Goal: Information Seeking & Learning: Learn about a topic

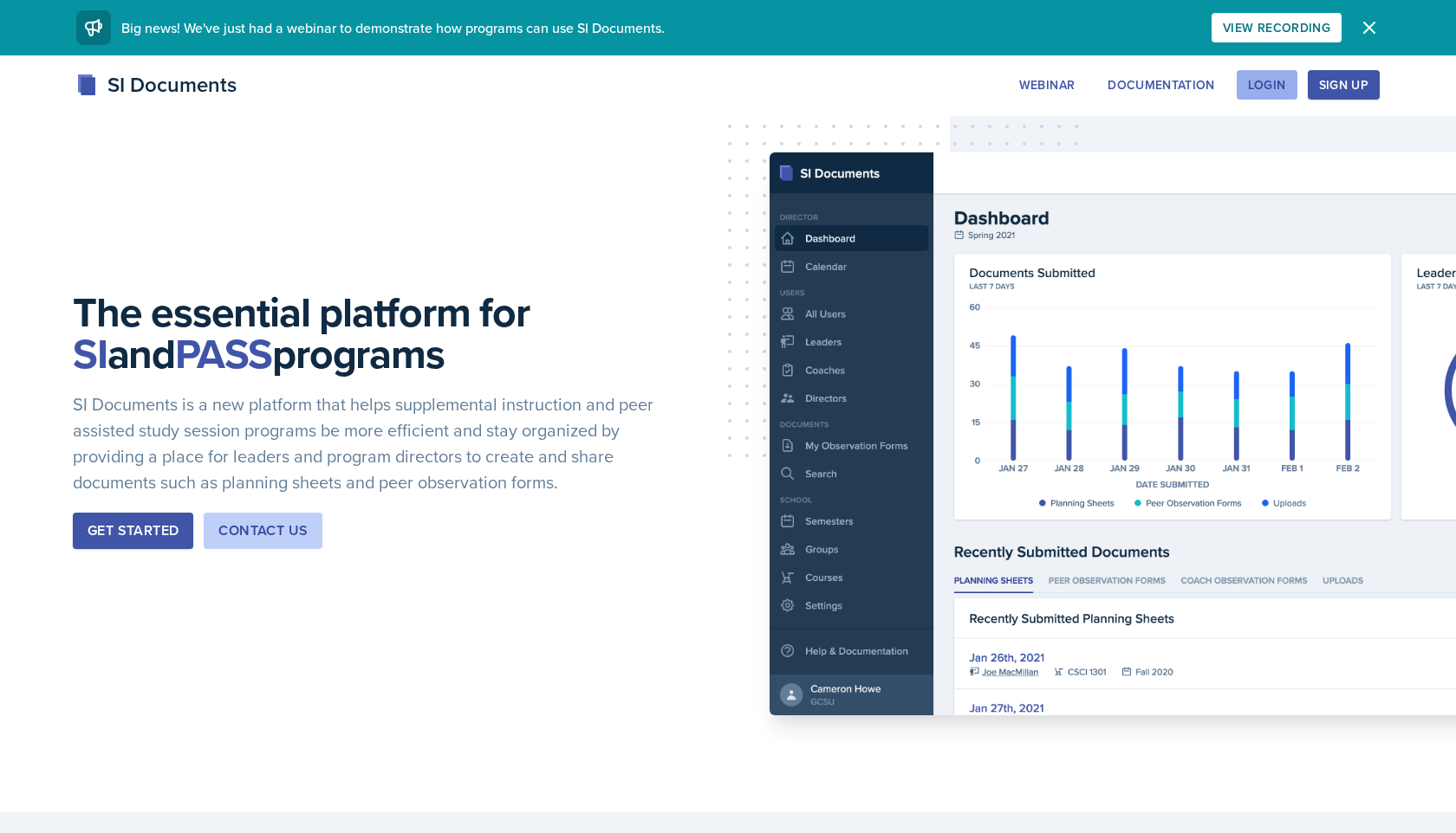
click at [1247, 78] on div "Login" at bounding box center [1266, 85] width 39 height 14
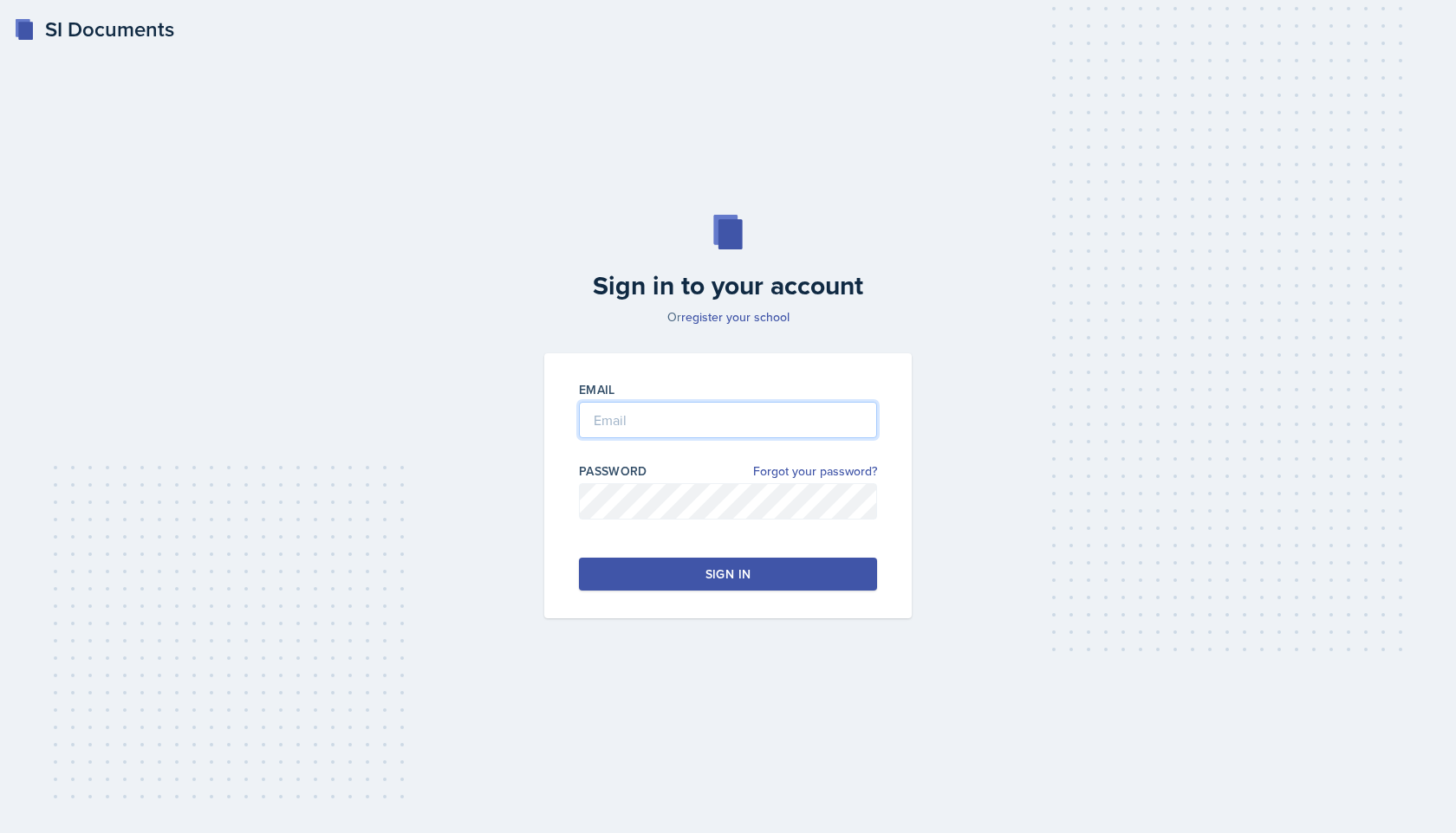
click at [664, 424] on input "email" at bounding box center [728, 420] width 299 height 37
type input "[PERSON_NAME][DOMAIN_NAME][EMAIL_ADDRESS][PERSON_NAME][DOMAIN_NAME]"
click at [691, 572] on button "Sign in" at bounding box center [728, 573] width 299 height 33
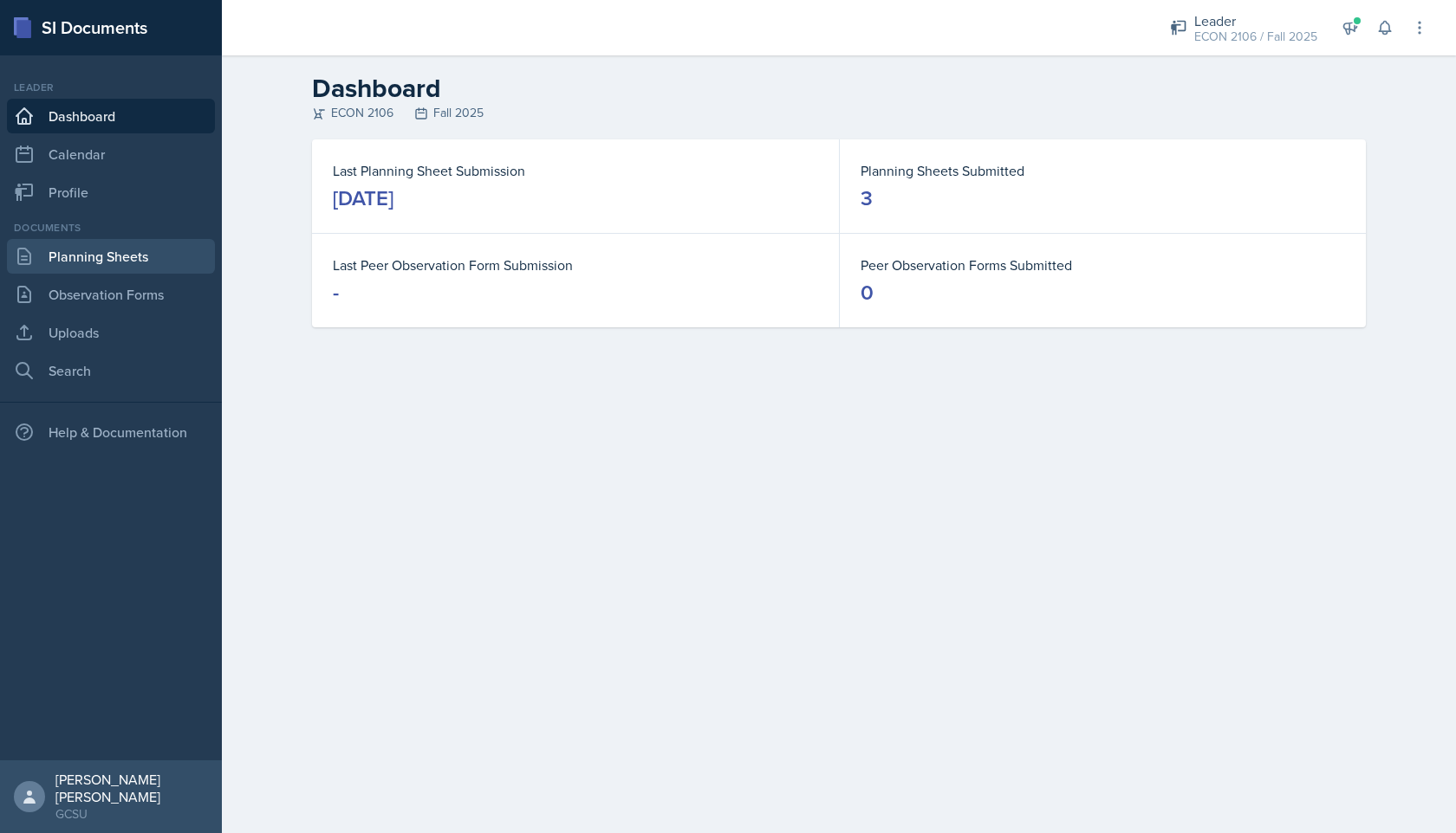
click at [158, 250] on link "Planning Sheets" at bounding box center [111, 256] width 208 height 35
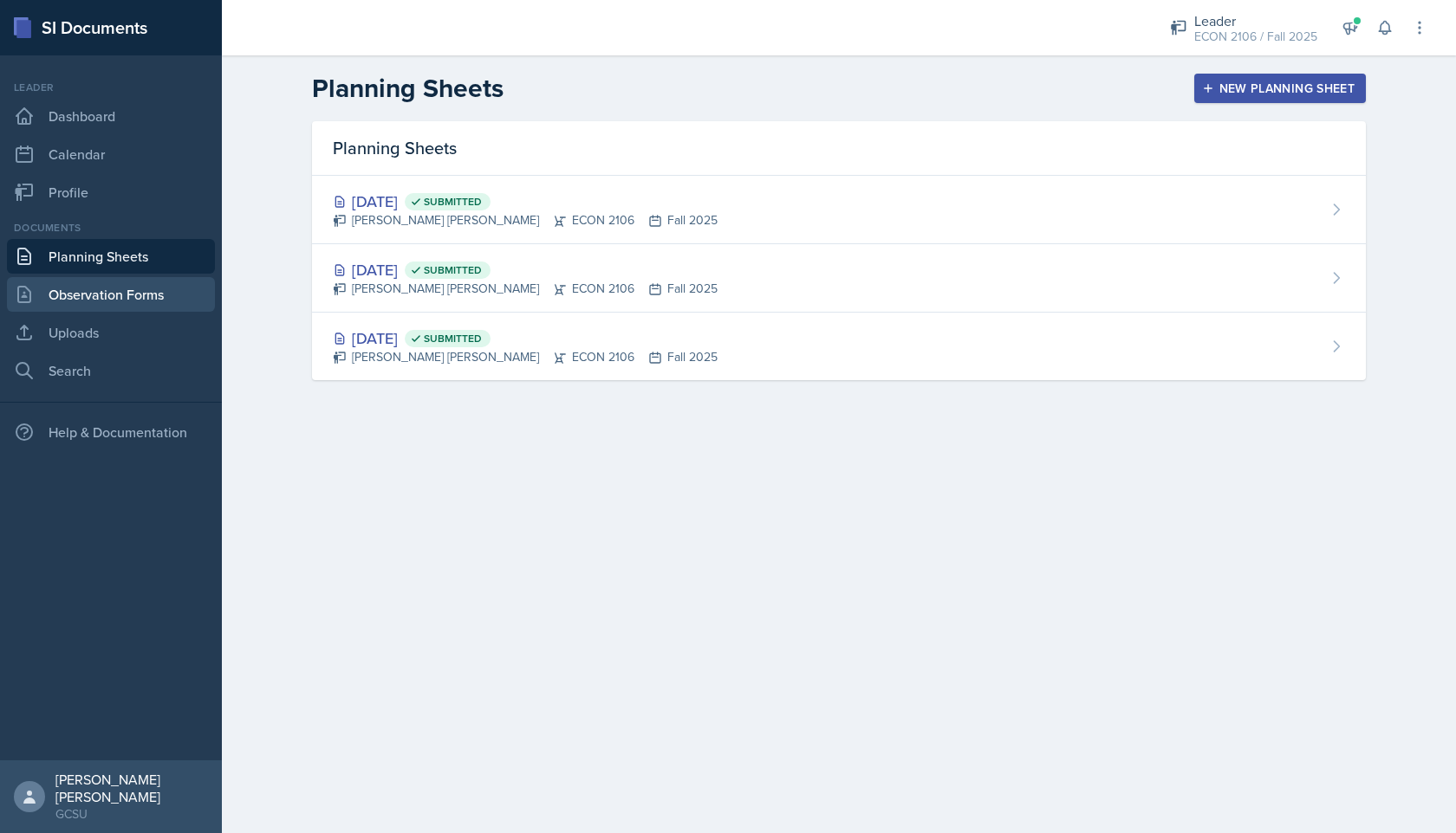
click at [63, 286] on link "Observation Forms" at bounding box center [111, 293] width 208 height 35
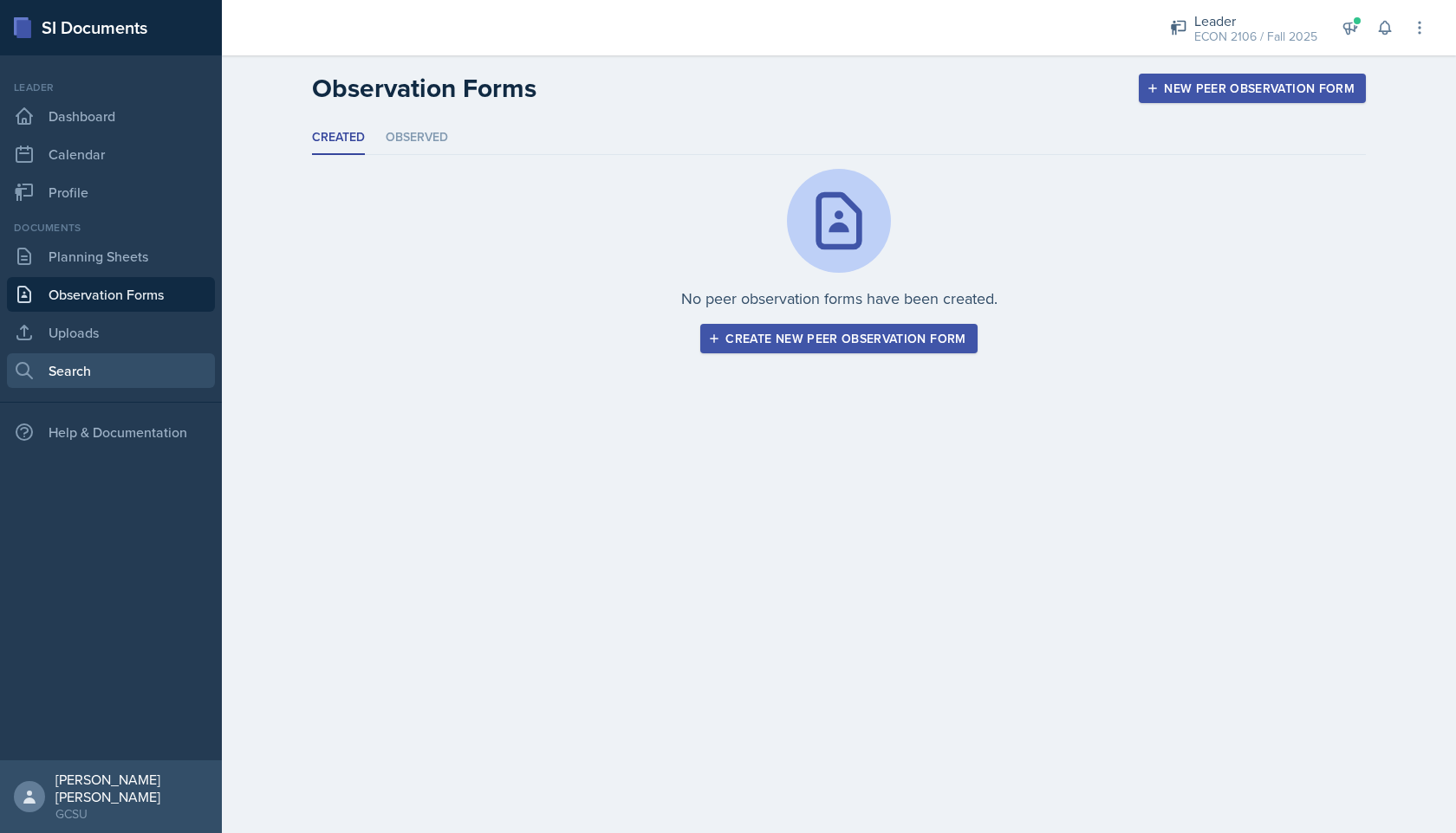
click at [83, 366] on link "Search" at bounding box center [111, 371] width 208 height 35
select select "all"
select select "1"
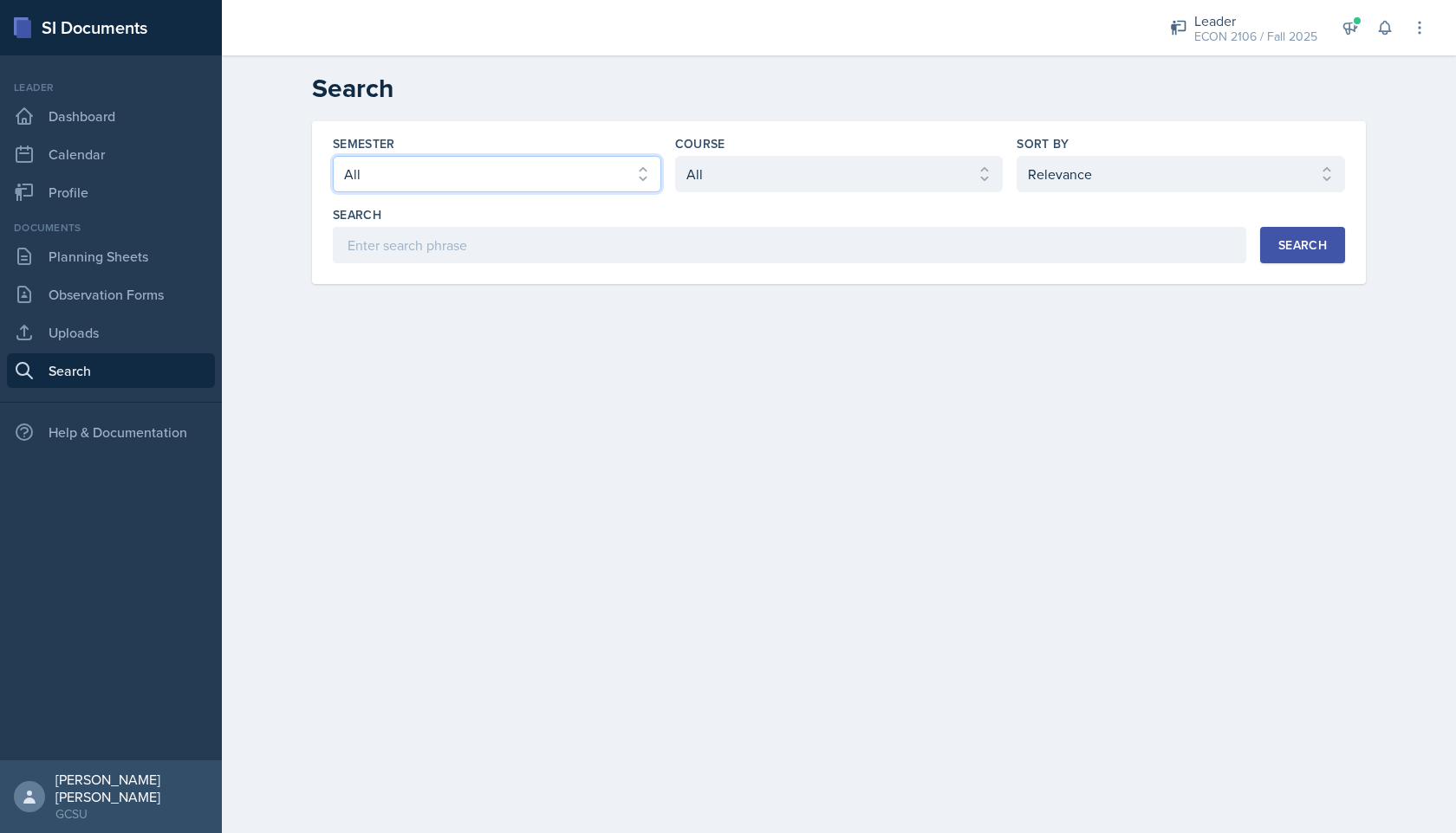
click at [431, 157] on select "Select semester All Fall 2025 Spring 2025 Fall 2024 Spring 2024 Fall 2023 Sprin…" at bounding box center [497, 174] width 328 height 37
select select "e7b6c66a-987a-4ab3-92d3-5526cc86007b"
click at [333, 156] on select "Select semester All Fall 2025 Spring 2025 Fall 2024 Spring 2024 Fall 2023 Sprin…" at bounding box center [497, 174] width 328 height 37
click at [785, 169] on select "Select course All ACCT 3101 ACCT 3102 ASTR 1000 BIOL 1100 BIOL 1107 BIOL 1108 B…" at bounding box center [839, 174] width 328 height 37
select select "c9bad1b1-c359-4dc6-8455-743bf519e2f7"
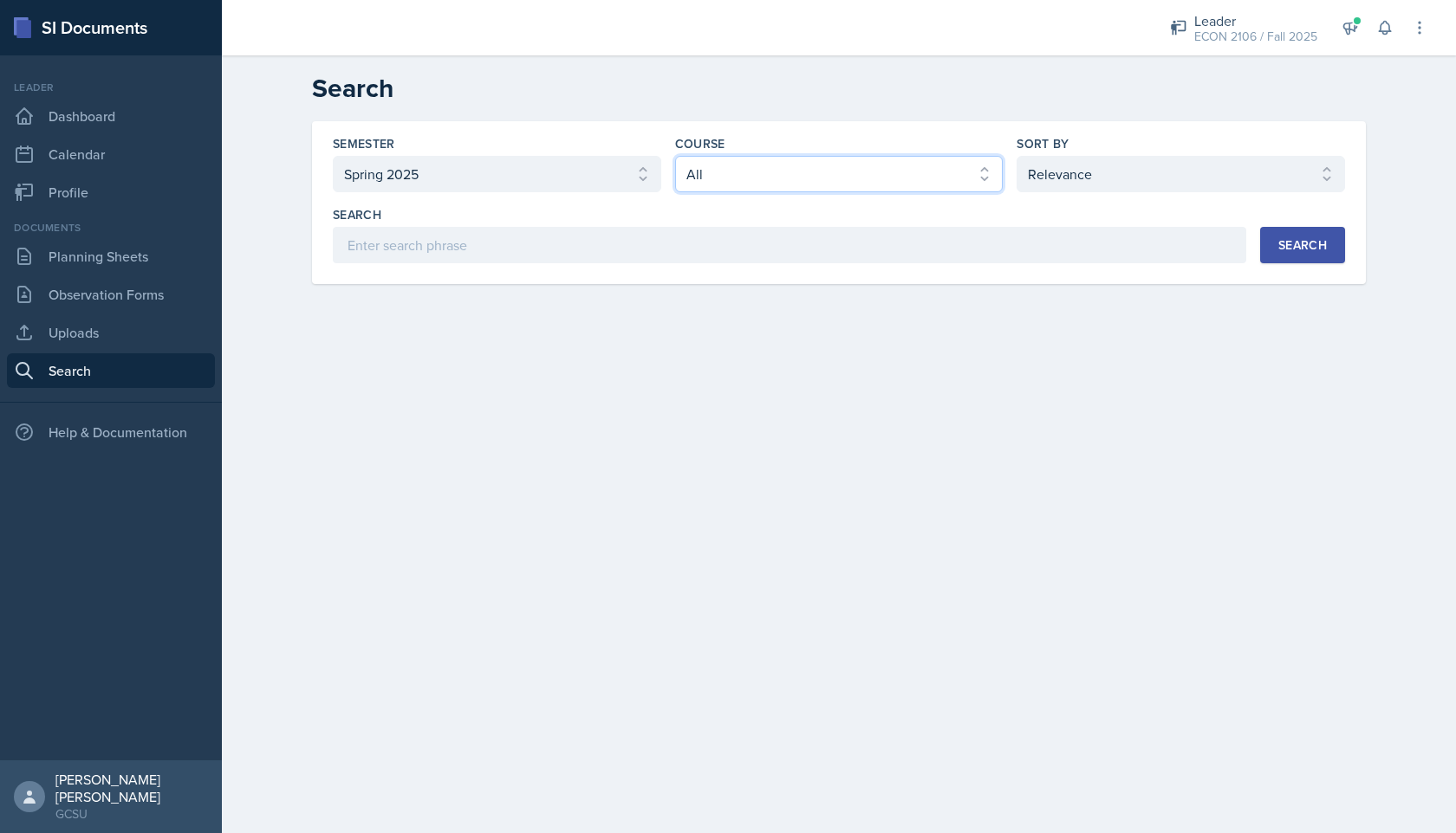
click at [675, 156] on select "Select course All ACCT 3101 ACCT 3102 ASTR 1000 BIOL 1100 BIOL 1107 BIOL 1108 B…" at bounding box center [839, 174] width 328 height 37
click at [1282, 238] on div "Search" at bounding box center [1302, 245] width 48 height 14
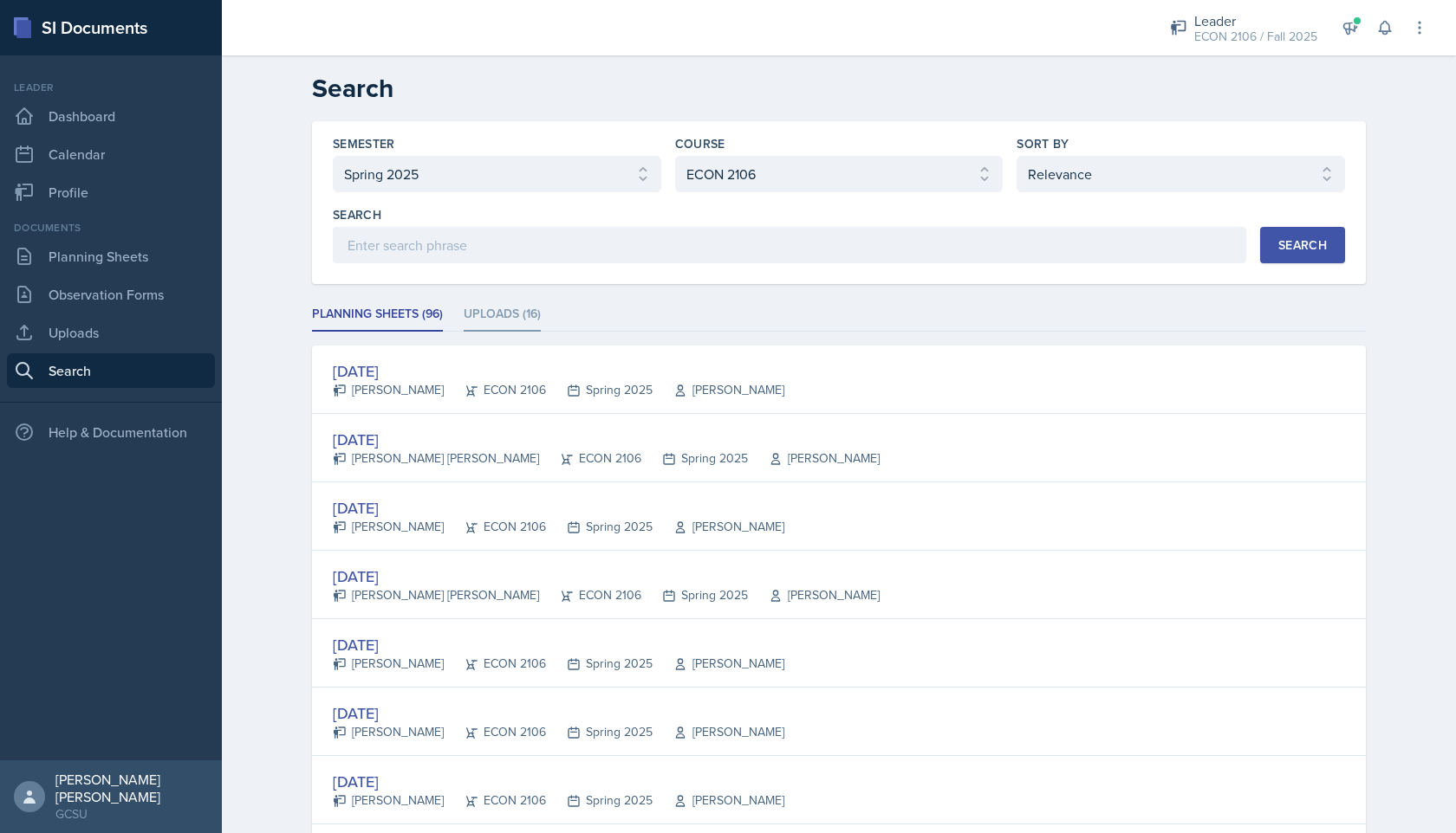
click at [473, 316] on li "Uploads (16)" at bounding box center [502, 315] width 77 height 34
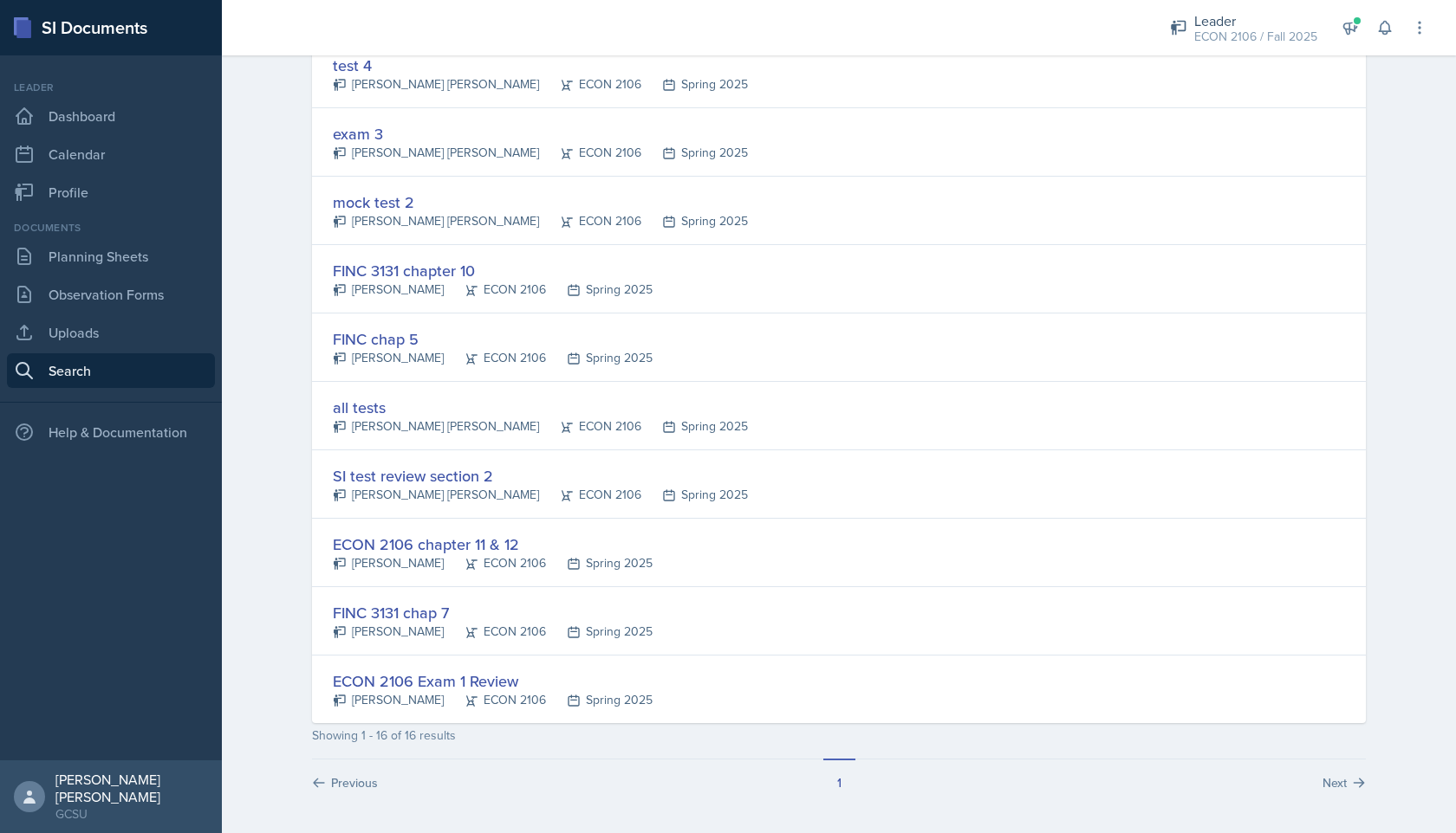
scroll to position [714, 0]
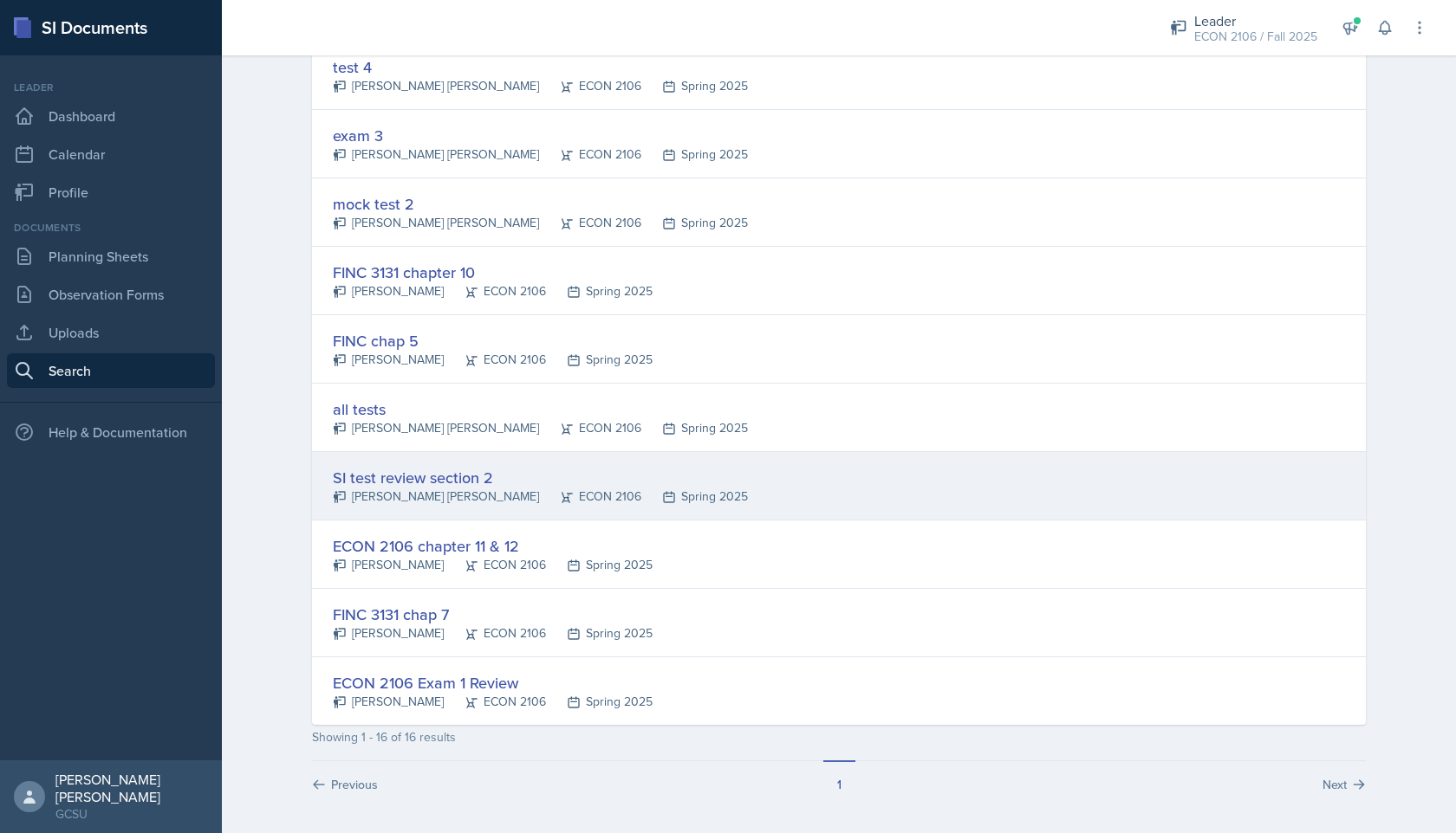
click at [514, 471] on div "SI test review section 2" at bounding box center [541, 478] width 415 height 24
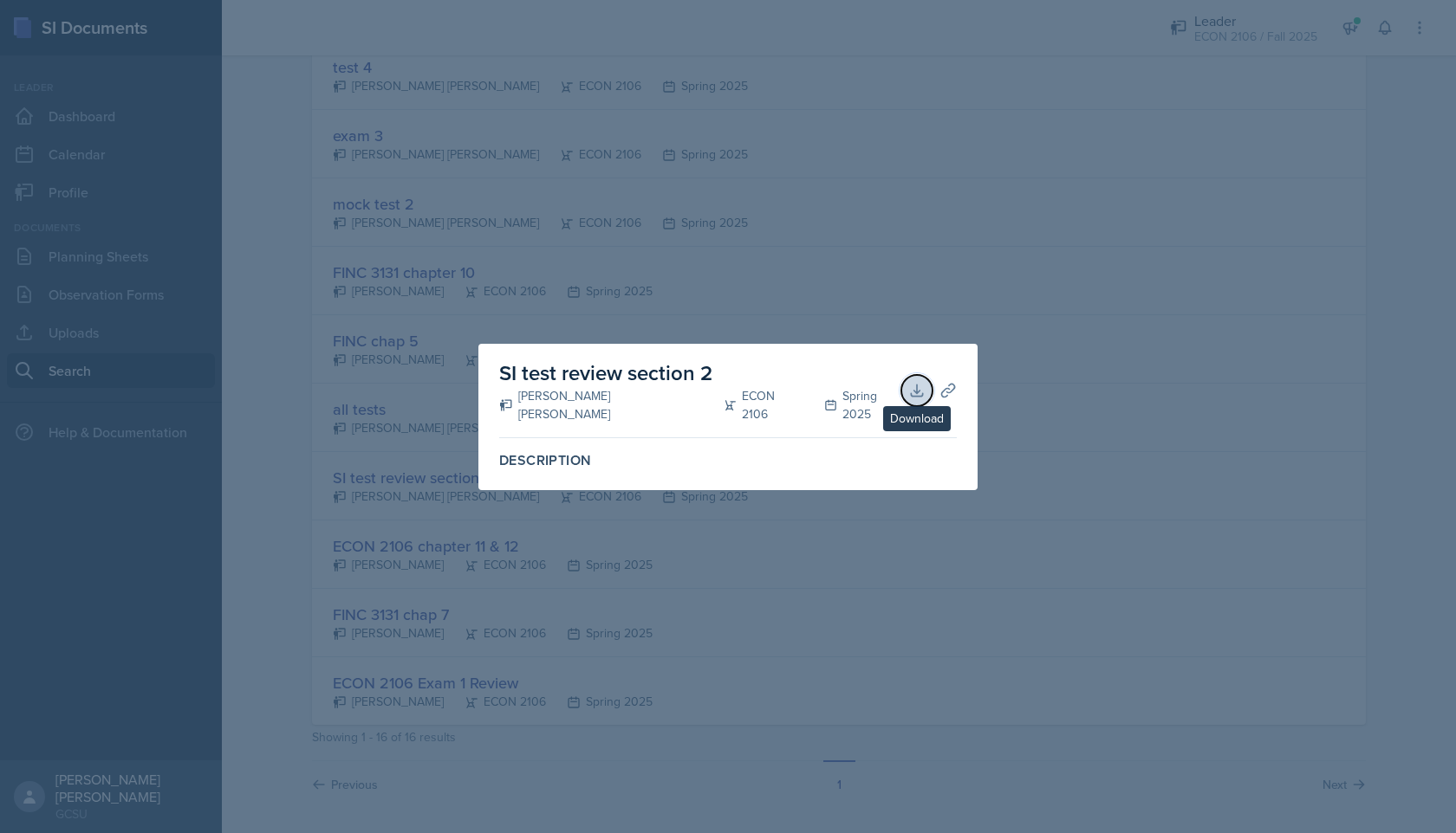
click at [916, 382] on icon at bounding box center [917, 391] width 18 height 18
click at [549, 118] on div at bounding box center [728, 416] width 1456 height 833
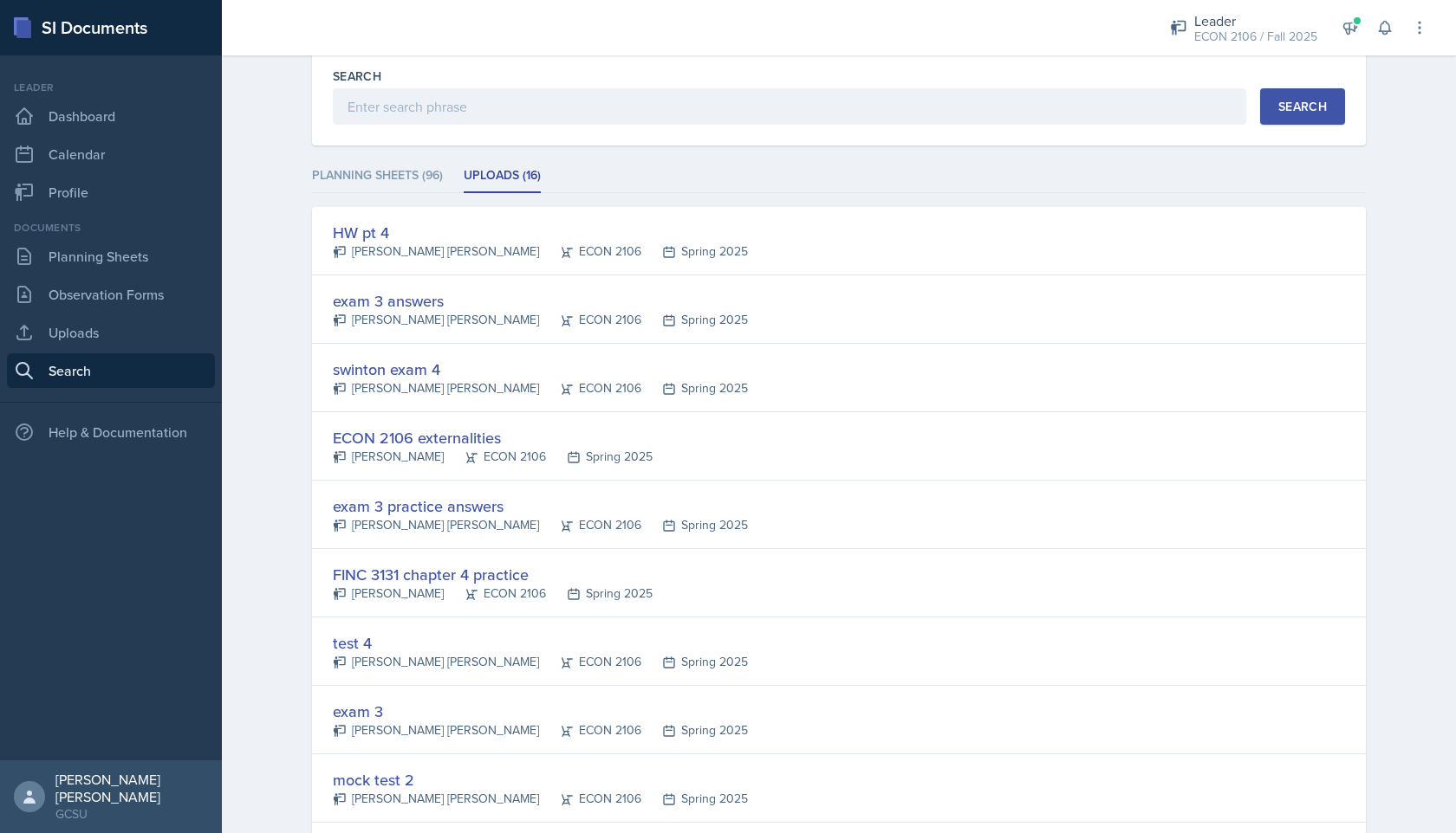
scroll to position [0, 0]
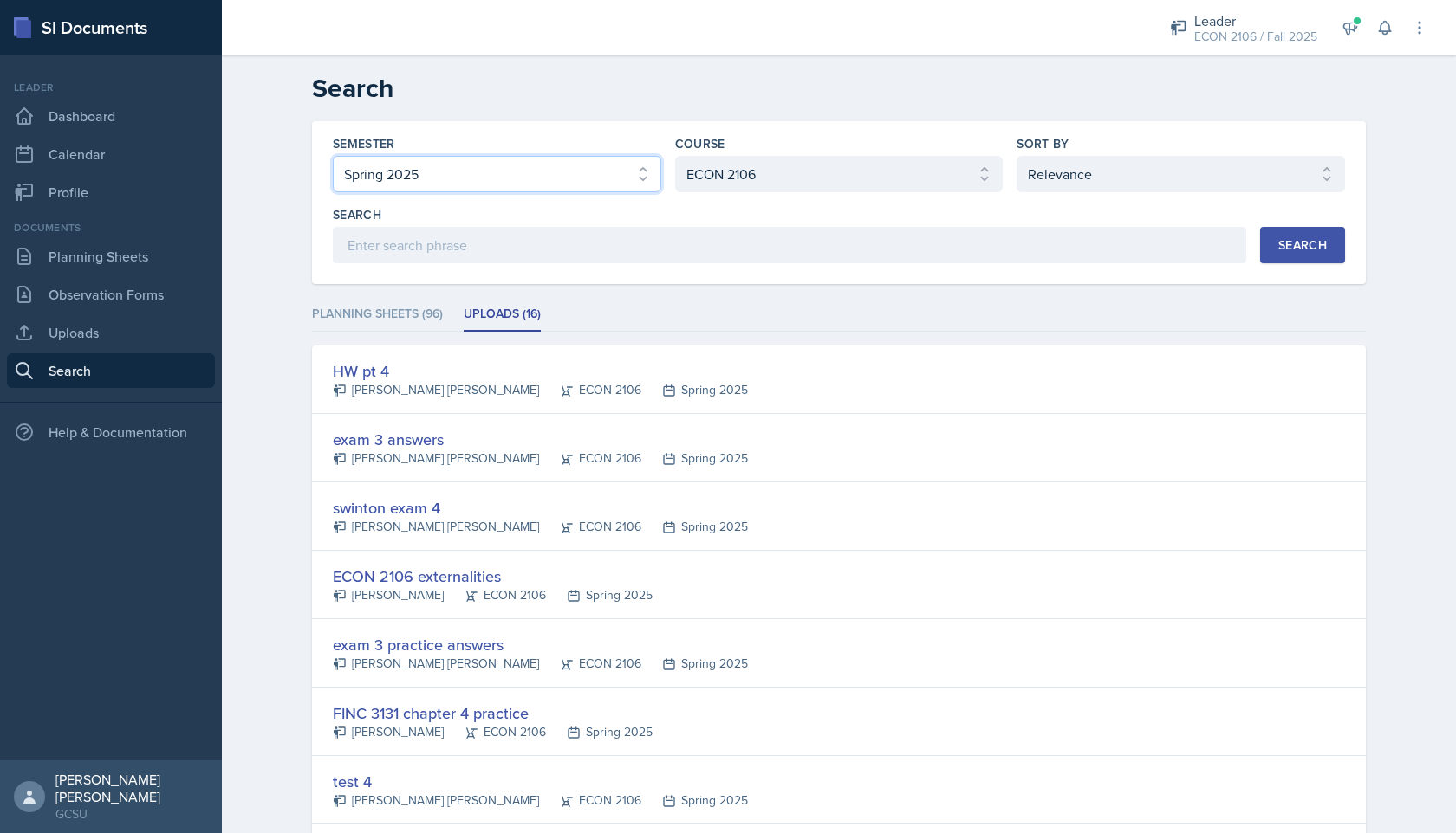
click at [572, 190] on select "Select semester All Fall 2025 Spring 2025 Fall 2024 Spring 2024 Fall 2023 Sprin…" at bounding box center [497, 174] width 328 height 37
click at [333, 156] on select "Select semester All Fall 2025 Spring 2025 Fall 2024 Spring 2024 Fall 2023 Sprin…" at bounding box center [497, 174] width 328 height 37
click at [1309, 232] on button "Search" at bounding box center [1302, 245] width 85 height 37
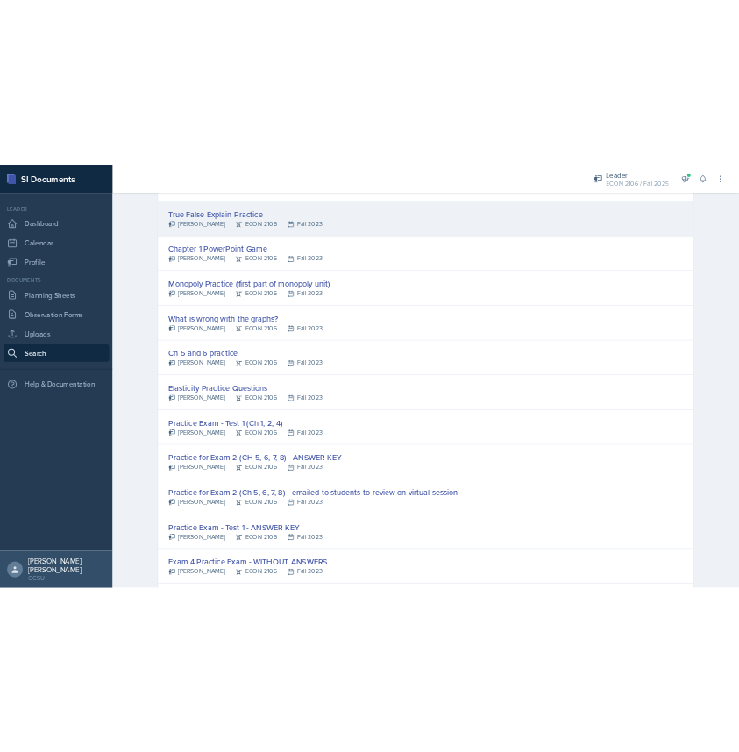
scroll to position [348, 0]
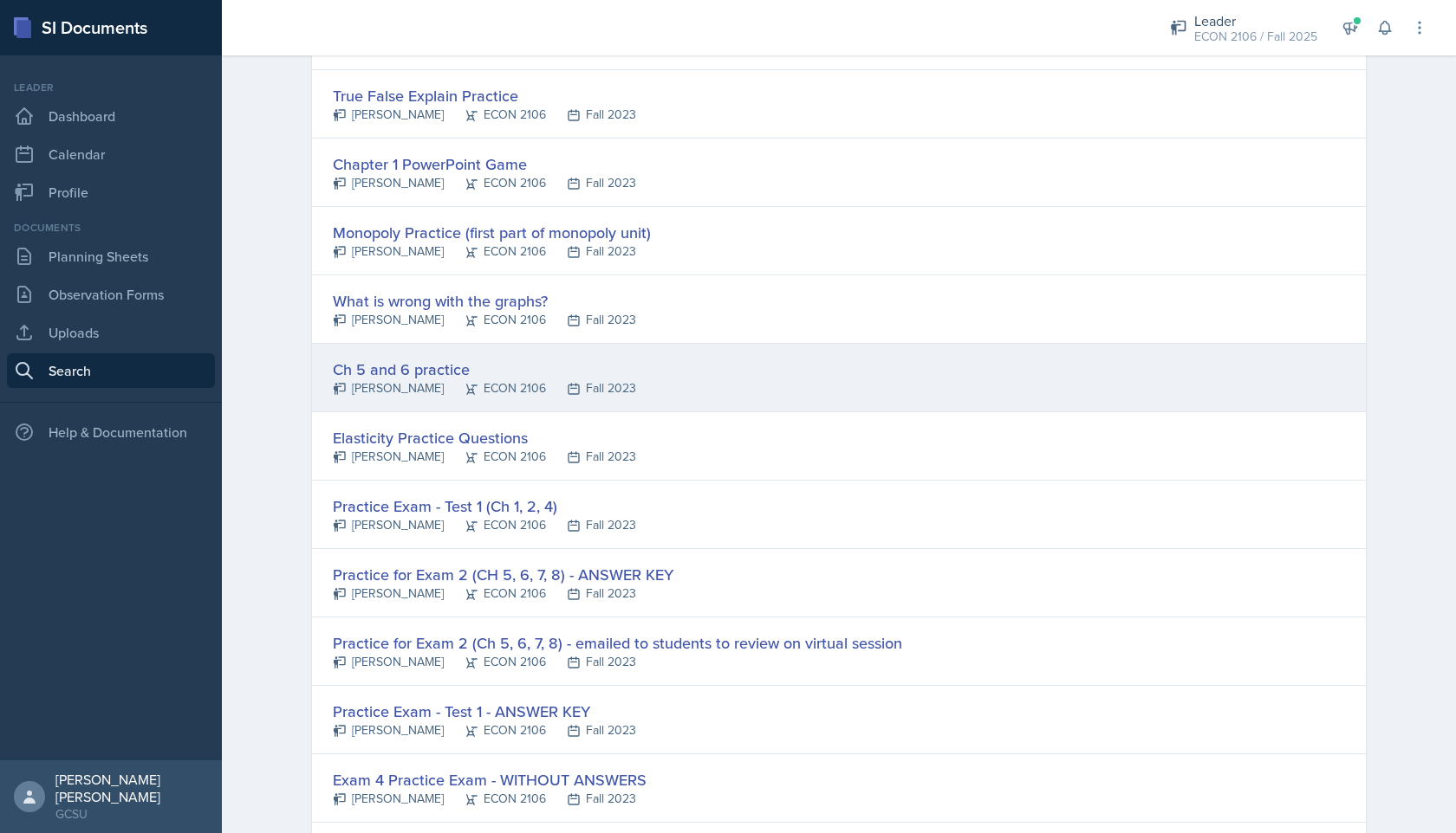
click at [878, 365] on div "Ch 5 and 6 practice [PERSON_NAME] ECON 2106 Fall 2023" at bounding box center [839, 377] width 1054 height 68
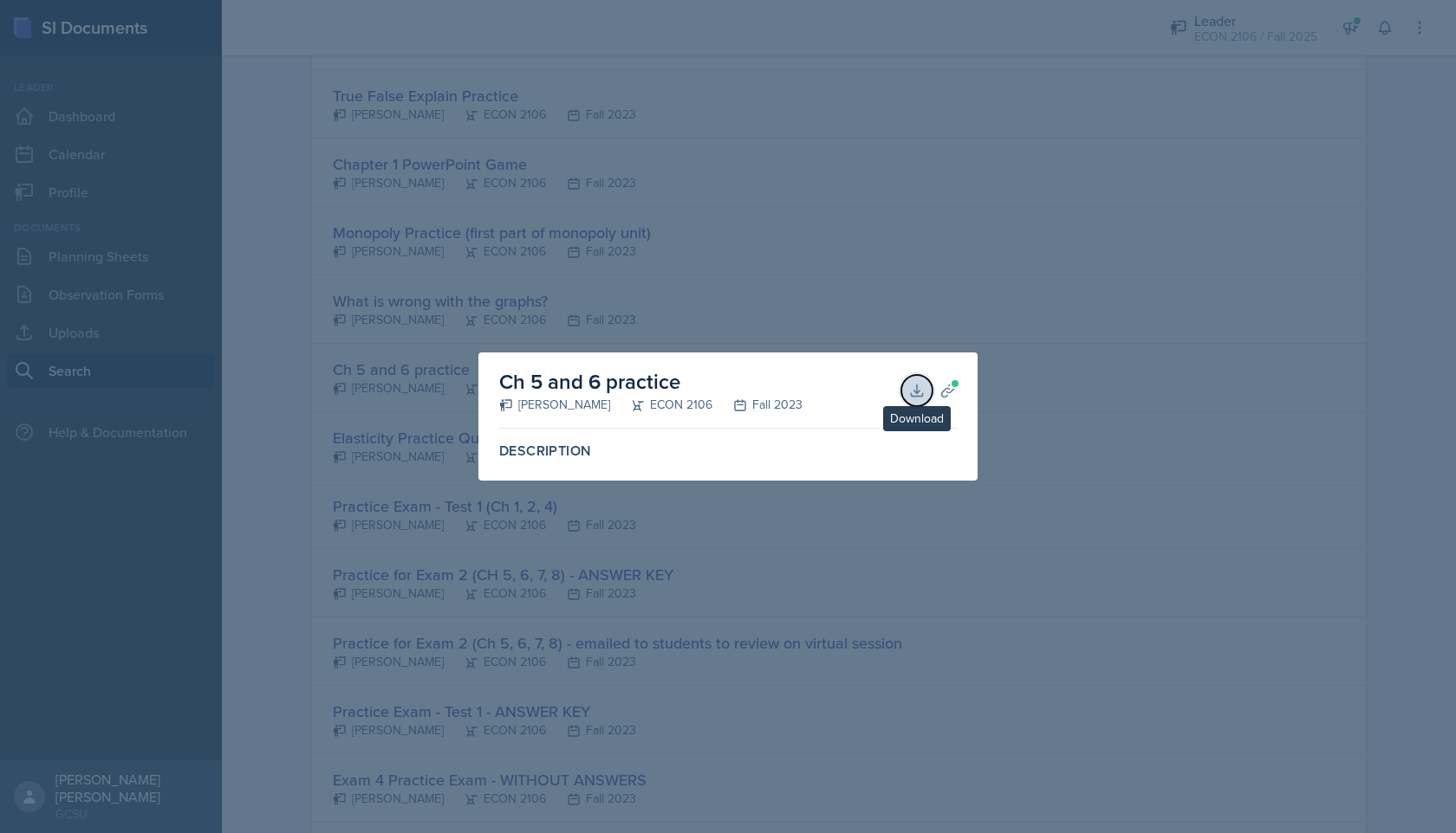
click at [921, 387] on icon at bounding box center [917, 391] width 18 height 18
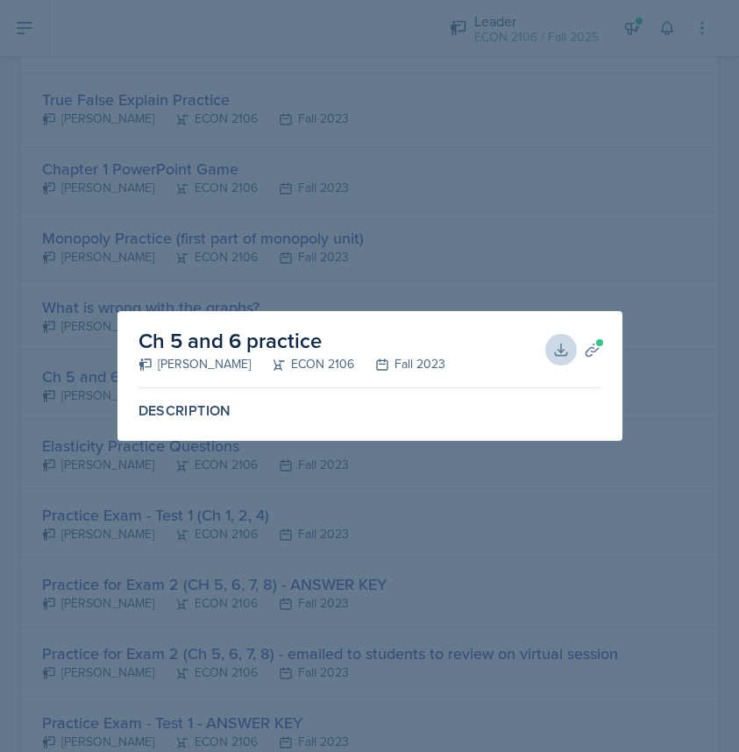
click at [344, 266] on div at bounding box center [369, 376] width 739 height 752
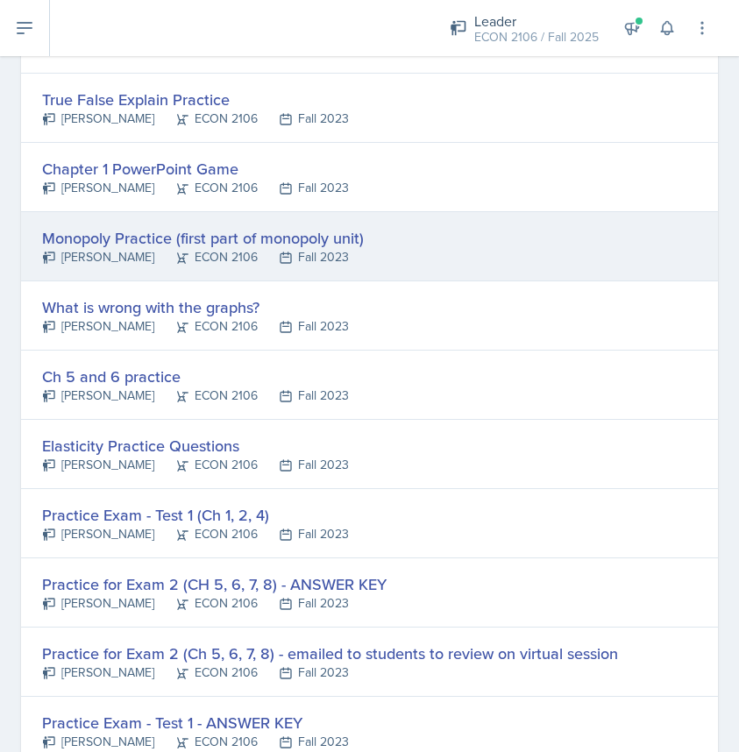
scroll to position [0, 0]
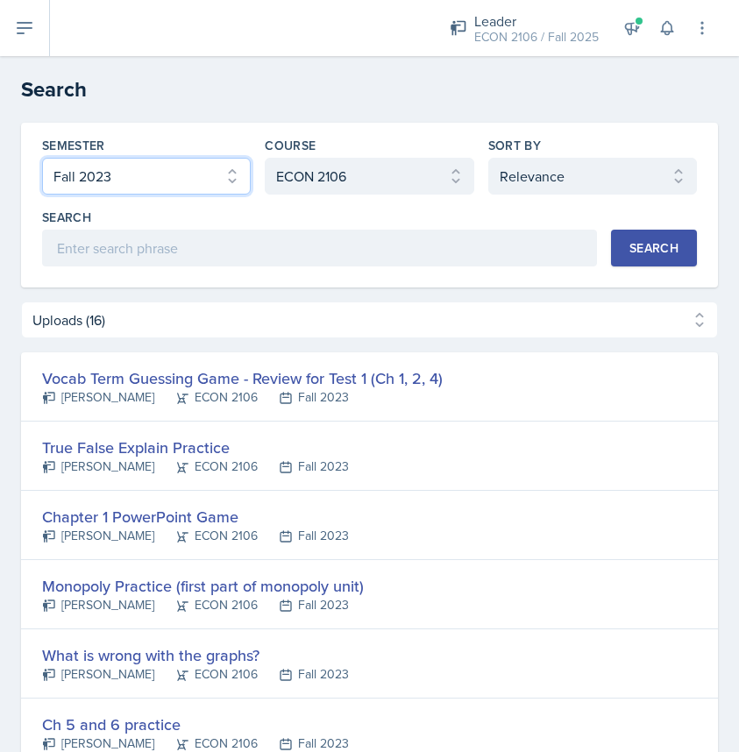
click at [143, 164] on select "Select semester All Fall 2025 Spring 2025 Fall 2024 Spring 2024 Fall 2023 Sprin…" at bounding box center [146, 176] width 209 height 37
select select "all"
click at [42, 158] on select "Select semester All Fall 2025 Spring 2025 Fall 2024 Spring 2024 Fall 2023 Sprin…" at bounding box center [146, 176] width 209 height 37
click at [667, 254] on div "Search" at bounding box center [653, 248] width 49 height 14
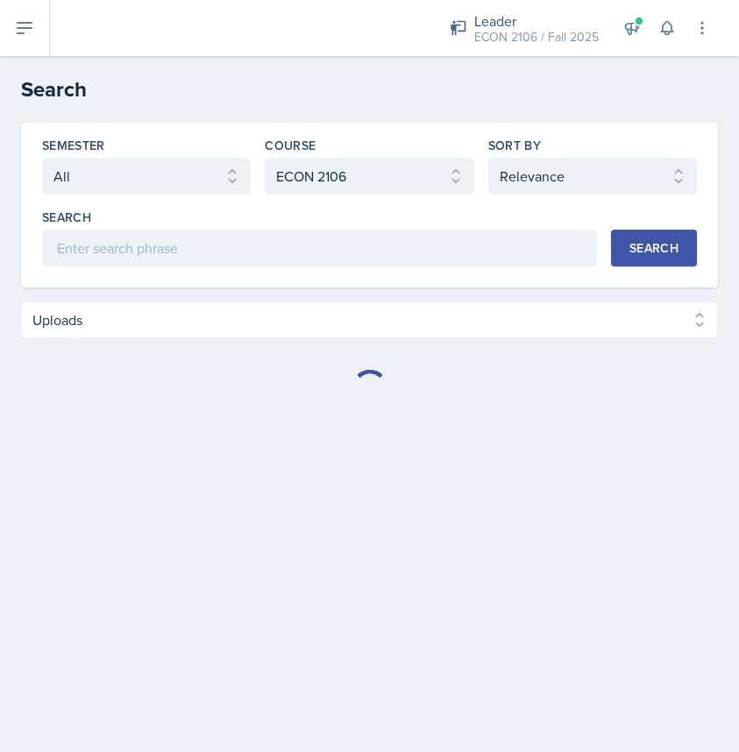
select select "Uploads (148)"
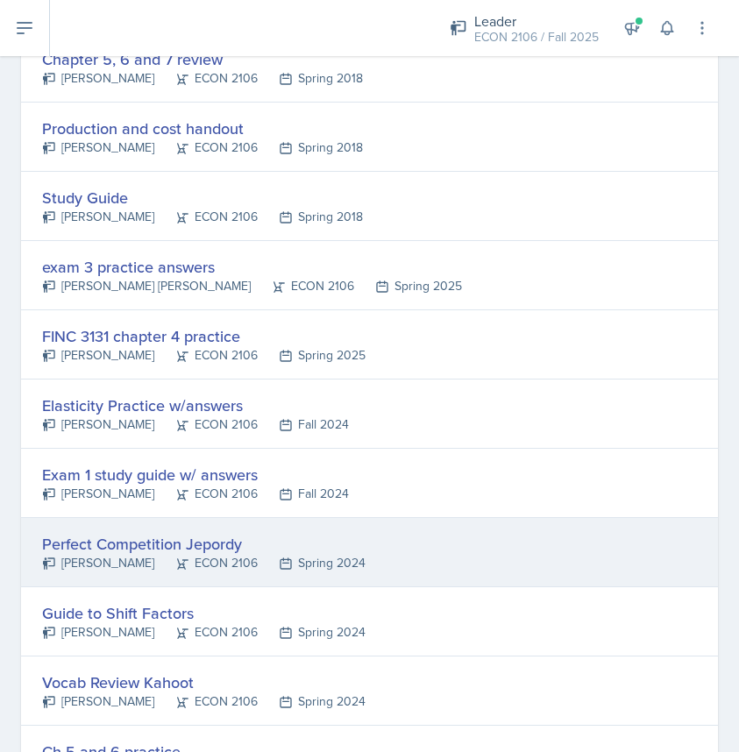
scroll to position [1544, 0]
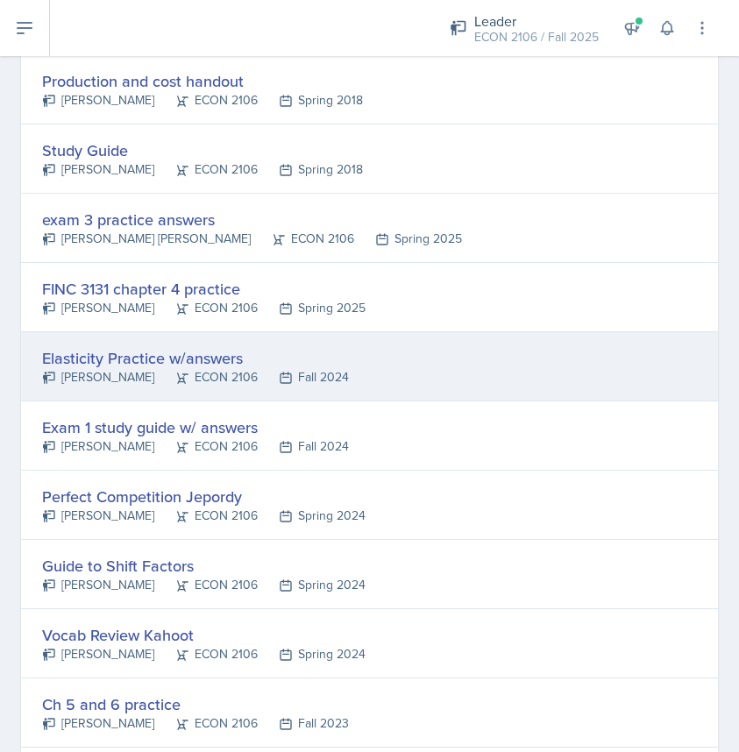
click at [281, 346] on div "Elasticity Practice w/answers" at bounding box center [195, 358] width 307 height 24
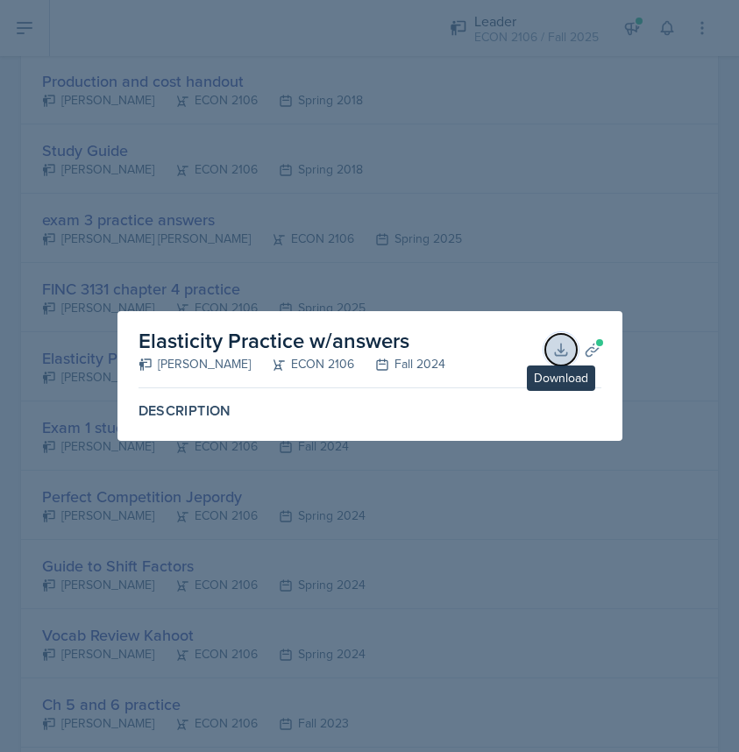
click at [564, 350] on icon at bounding box center [561, 350] width 18 height 18
